Goal: Use online tool/utility: Use online tool/utility

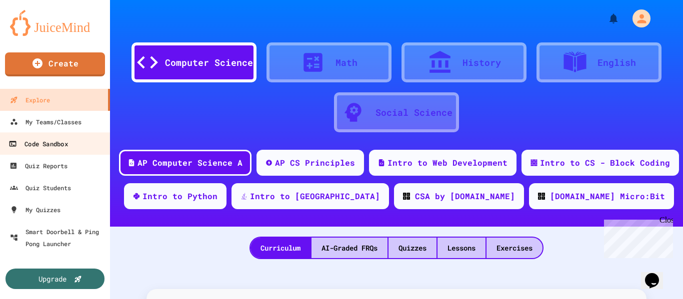
click at [58, 153] on link "Code Sandbox" at bounding box center [55, 143] width 113 height 22
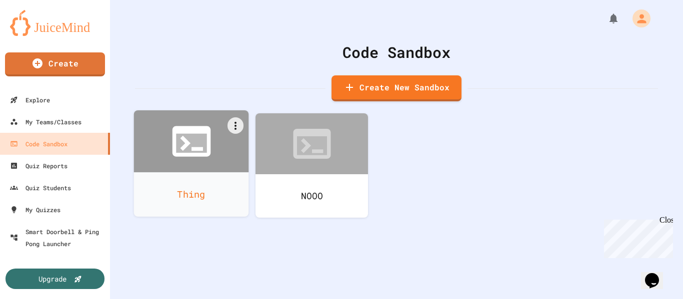
click at [192, 164] on div at bounding box center [191, 141] width 115 height 62
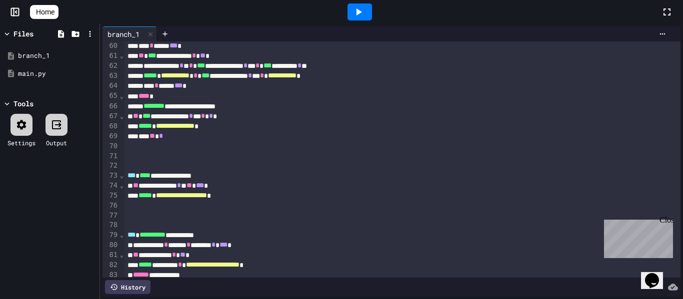
scroll to position [813, 0]
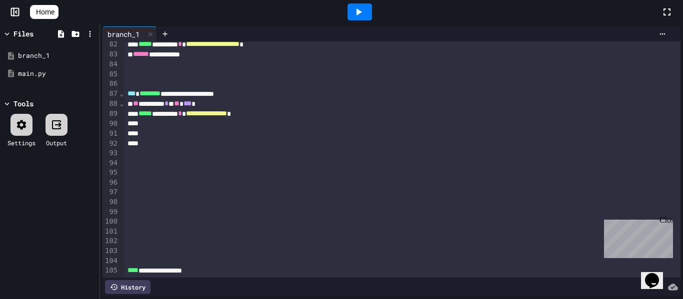
click at [343, 155] on div at bounding box center [402, 153] width 557 height 10
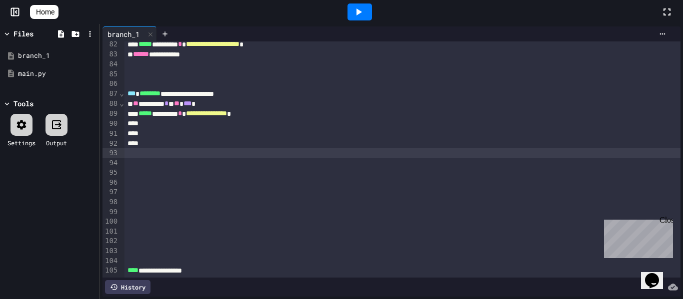
click at [343, 155] on div at bounding box center [402, 153] width 557 height 10
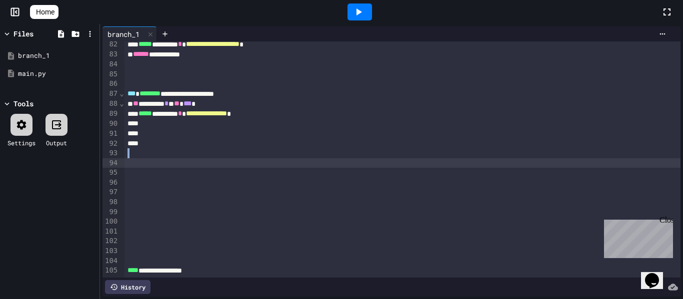
click at [343, 155] on div at bounding box center [402, 153] width 557 height 10
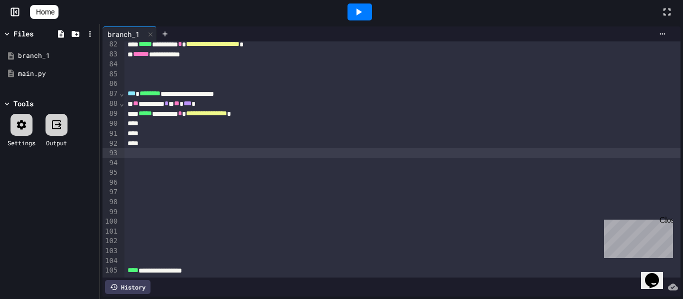
click at [344, 147] on div at bounding box center [402, 144] width 557 height 10
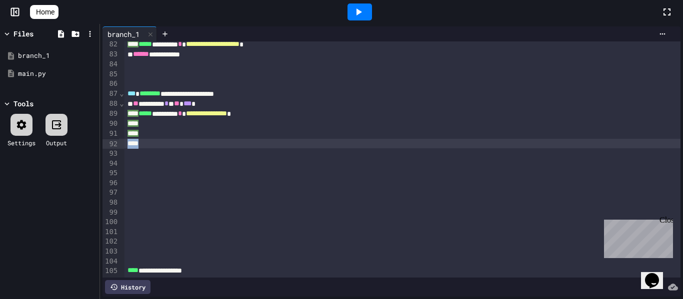
click at [344, 147] on div at bounding box center [402, 144] width 557 height 10
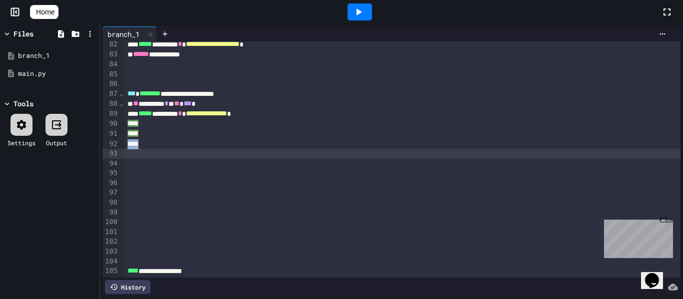
click at [344, 147] on div at bounding box center [402, 144] width 557 height 10
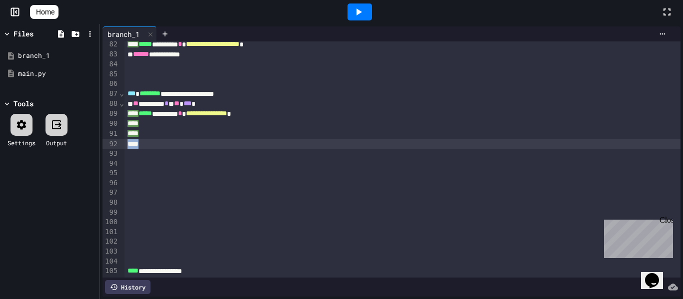
click at [344, 147] on div at bounding box center [402, 144] width 557 height 10
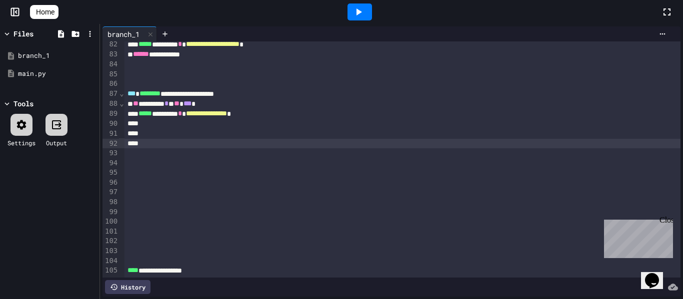
click at [344, 147] on div at bounding box center [402, 144] width 557 height 10
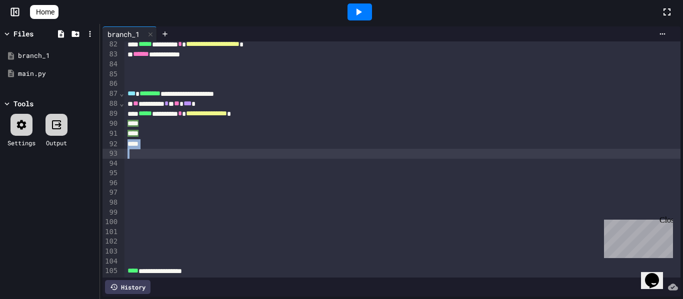
click at [344, 147] on div at bounding box center [402, 144] width 557 height 10
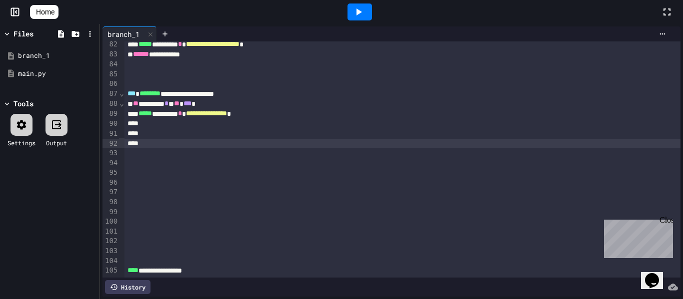
click at [344, 147] on div at bounding box center [402, 144] width 557 height 10
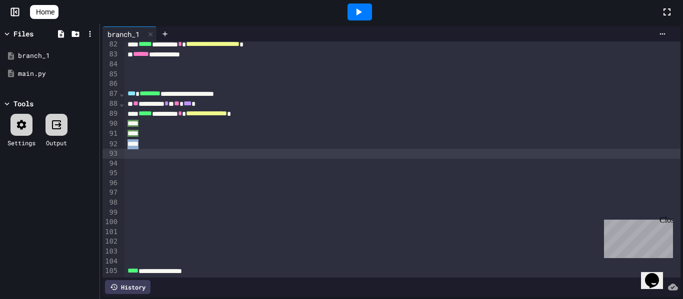
click at [344, 147] on div at bounding box center [402, 144] width 557 height 10
